Goal: Task Accomplishment & Management: Use online tool/utility

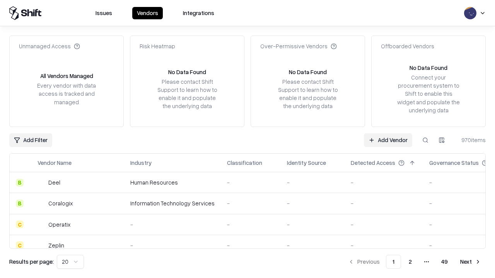
click at [388, 140] on link "Add Vendor" at bounding box center [388, 140] width 48 height 14
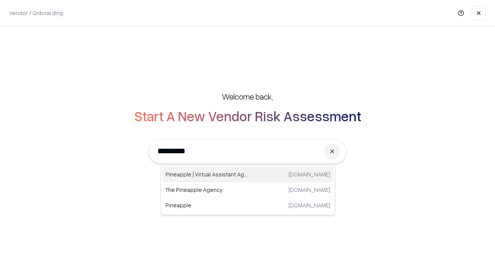
click at [248, 175] on div "Pineapple | Virtual Assistant Agency [DOMAIN_NAME]" at bounding box center [247, 174] width 171 height 15
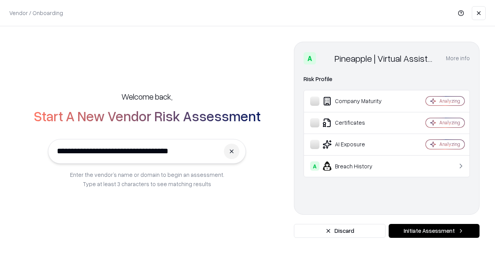
type input "**********"
click at [434, 231] on button "Initiate Assessment" at bounding box center [434, 231] width 91 height 14
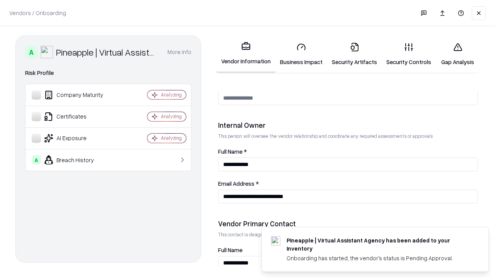
scroll to position [401, 0]
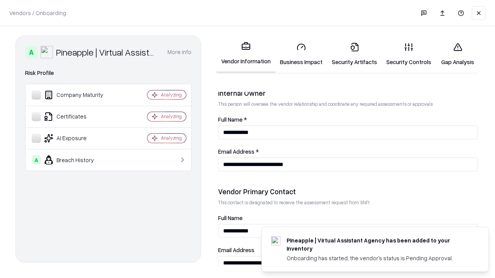
click at [301, 54] on link "Business Impact" at bounding box center [301, 54] width 52 height 36
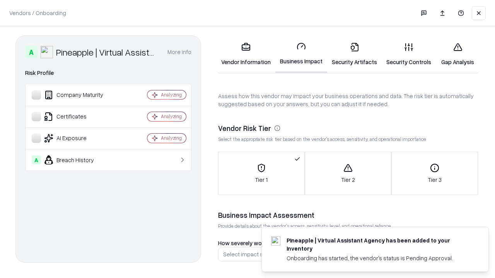
click at [354, 54] on link "Security Artifacts" at bounding box center [354, 54] width 55 height 36
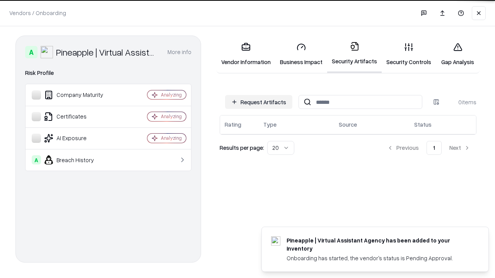
click at [259, 102] on button "Request Artifacts" at bounding box center [258, 102] width 67 height 14
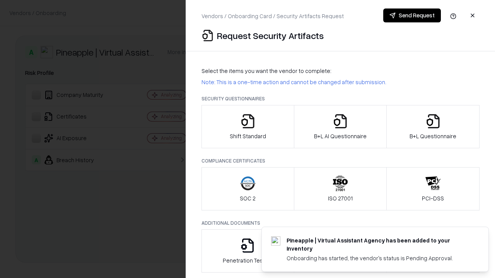
click at [247, 127] on icon "button" at bounding box center [247, 121] width 15 height 15
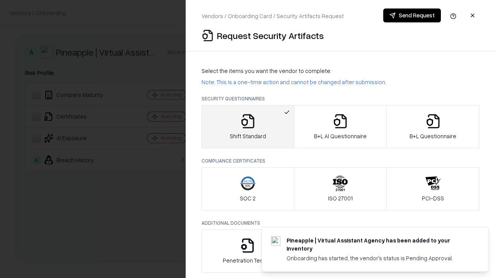
click at [412, 15] on button "Send Request" at bounding box center [412, 16] width 58 height 14
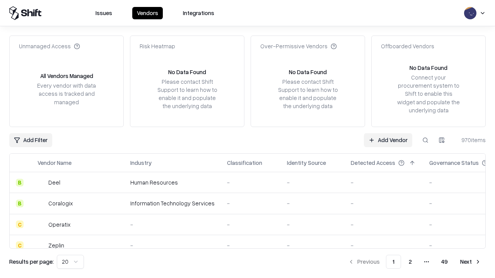
click at [425, 140] on button at bounding box center [425, 140] width 14 height 14
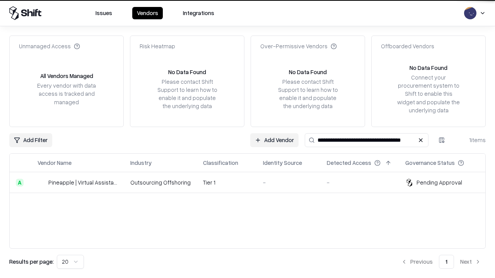
type input "**********"
click at [252, 182] on td "Tier 1" at bounding box center [227, 182] width 60 height 21
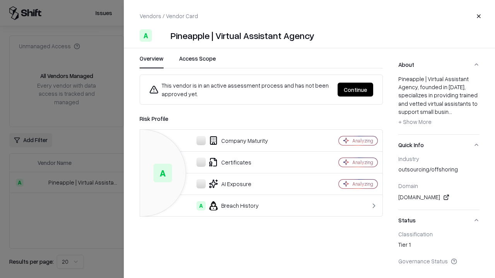
click at [355, 90] on button "Continue" at bounding box center [356, 90] width 36 height 14
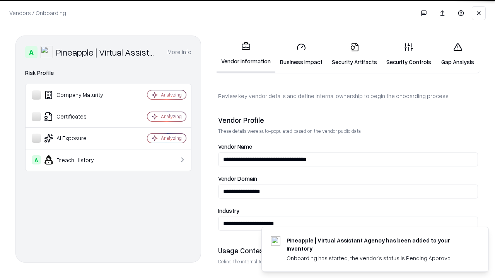
click at [354, 54] on link "Security Artifacts" at bounding box center [354, 54] width 55 height 36
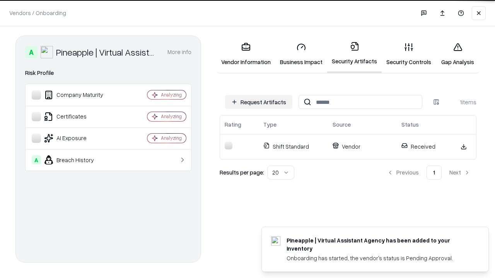
click at [457, 54] on link "Gap Analysis" at bounding box center [458, 54] width 44 height 36
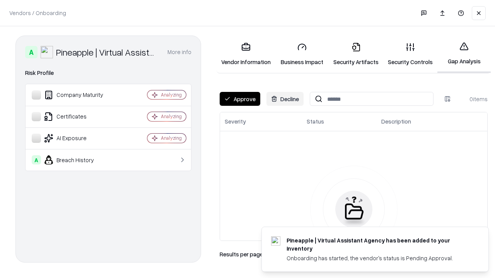
click at [240, 99] on button "Approve" at bounding box center [240, 99] width 41 height 14
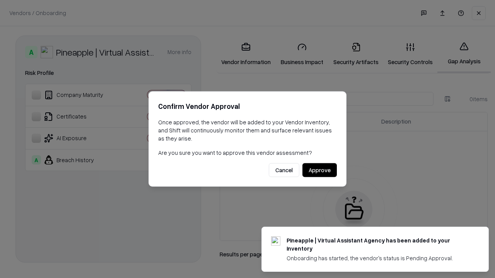
click at [319, 170] on button "Approve" at bounding box center [319, 171] width 34 height 14
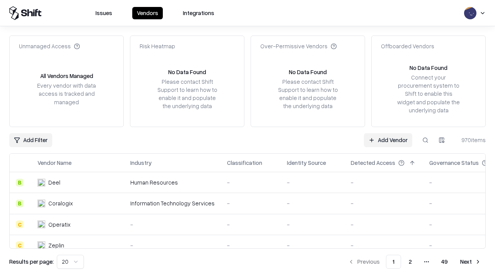
type input "**********"
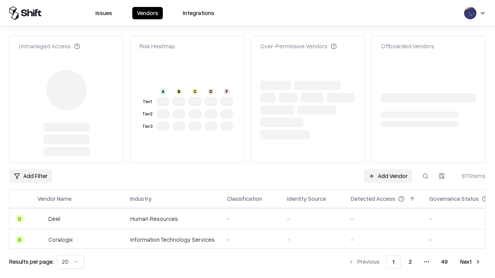
click at [388, 169] on link "Add Vendor" at bounding box center [388, 176] width 48 height 14
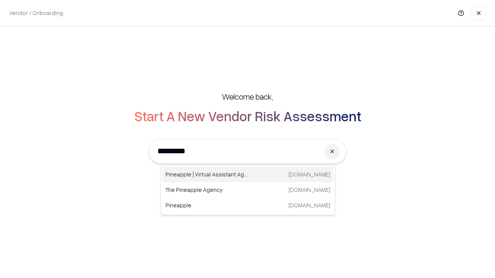
click at [248, 175] on div "Pineapple | Virtual Assistant Agency [DOMAIN_NAME]" at bounding box center [247, 174] width 171 height 15
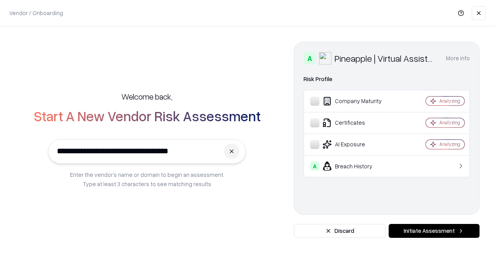
type input "**********"
click at [434, 231] on button "Initiate Assessment" at bounding box center [434, 231] width 91 height 14
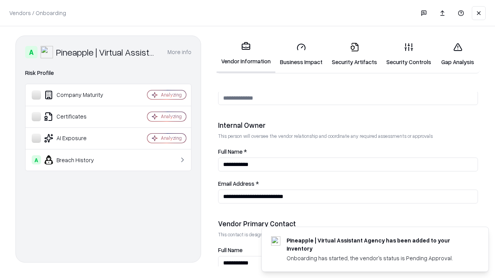
scroll to position [401, 0]
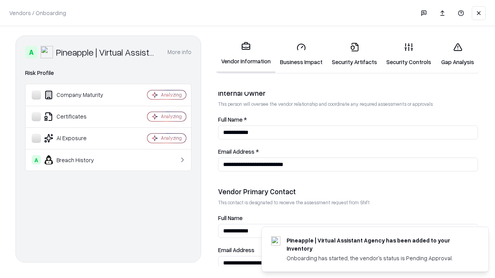
click at [457, 54] on link "Gap Analysis" at bounding box center [458, 54] width 44 height 36
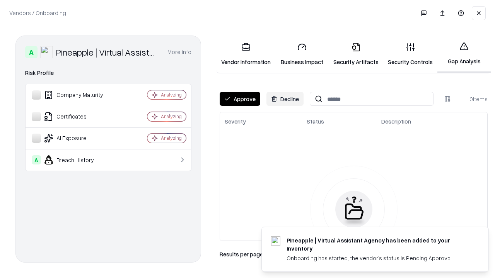
click at [240, 99] on button "Approve" at bounding box center [240, 99] width 41 height 14
